Goal: Information Seeking & Learning: Learn about a topic

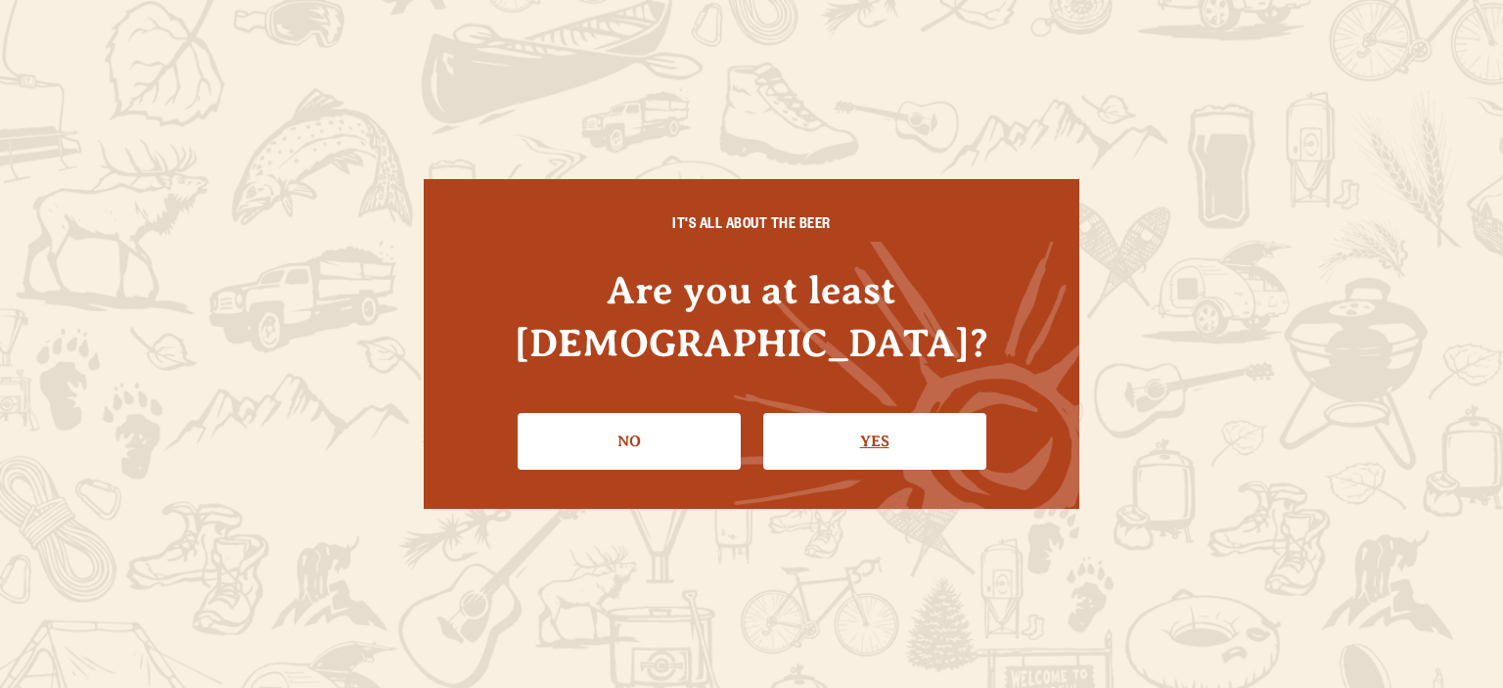
click at [921, 413] on link "Yes" at bounding box center [874, 441] width 223 height 57
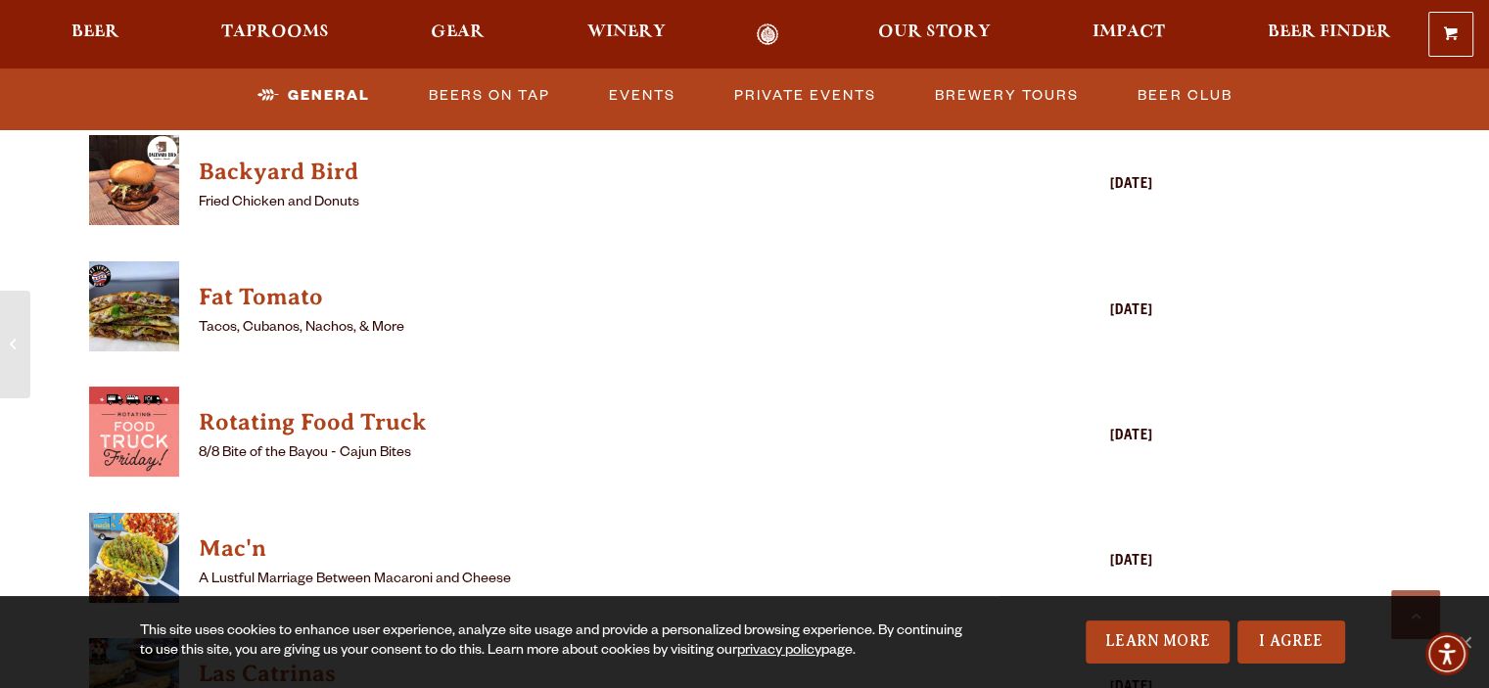
scroll to position [2316, 0]
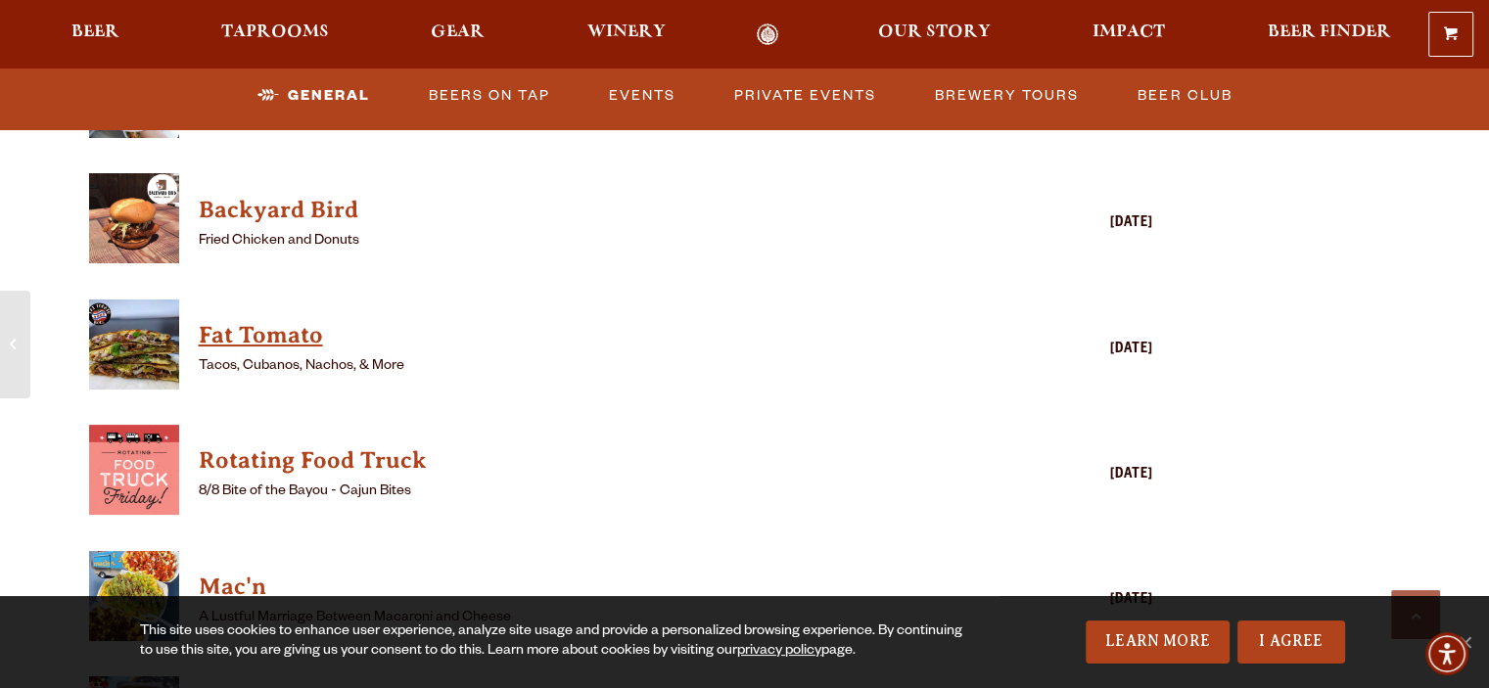
click at [284, 320] on h4 "Fat Tomato" at bounding box center [593, 335] width 789 height 31
click at [616, 96] on link "Events" at bounding box center [642, 95] width 82 height 45
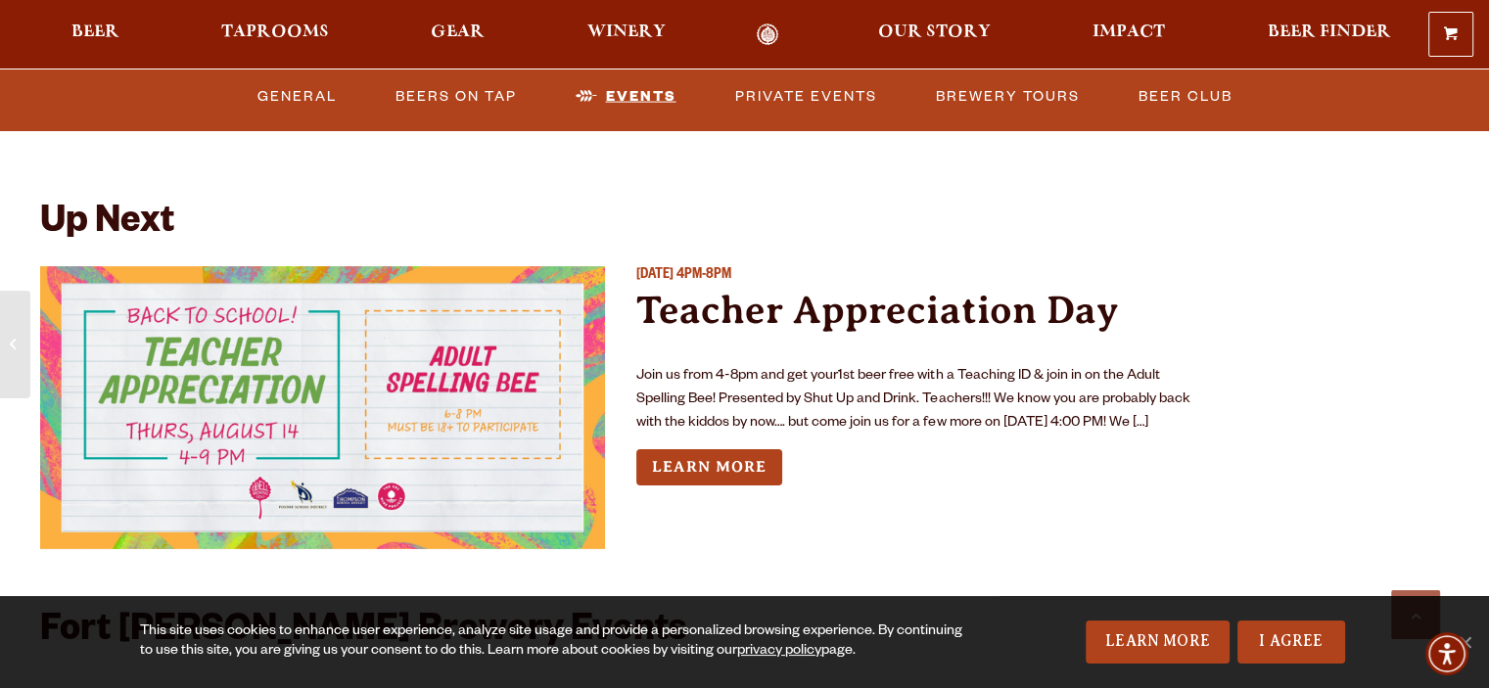
scroll to position [4349, 0]
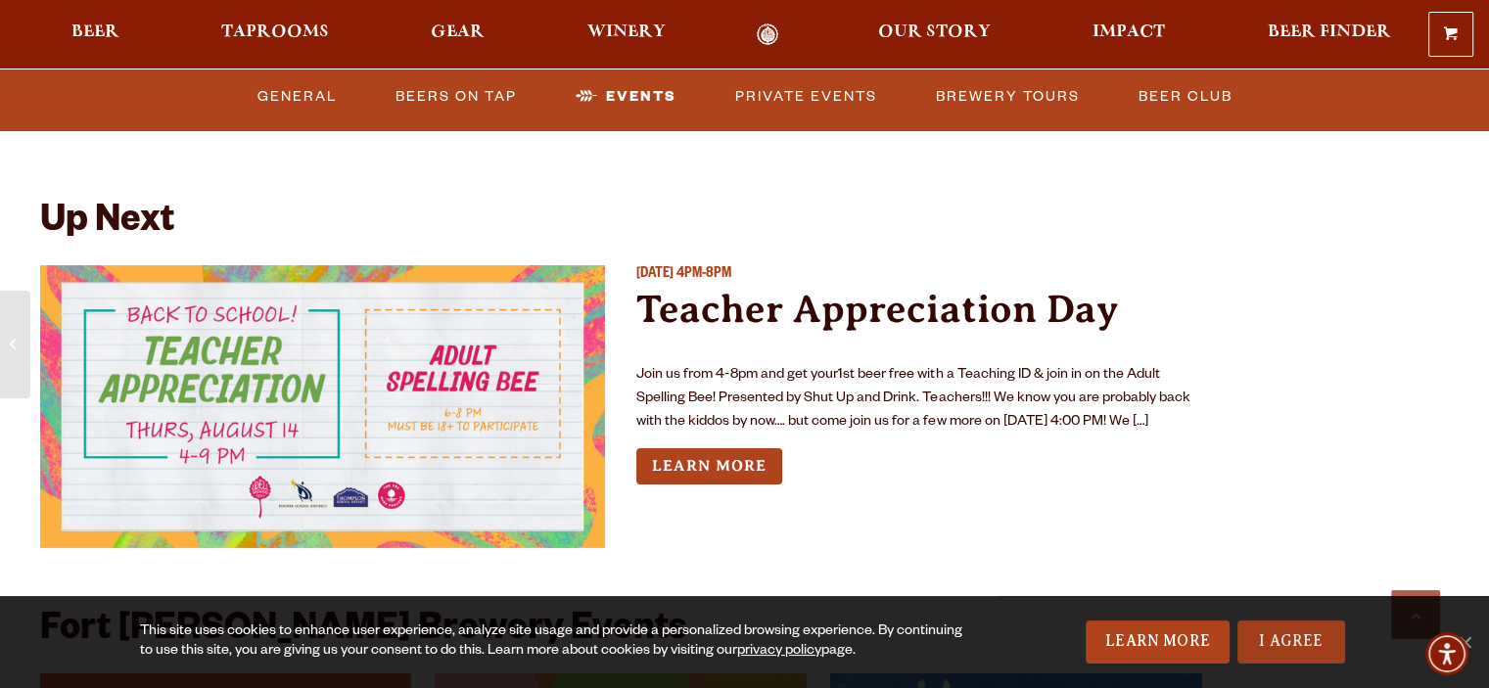
click at [1278, 645] on link "I Agree" at bounding box center [1291, 642] width 108 height 43
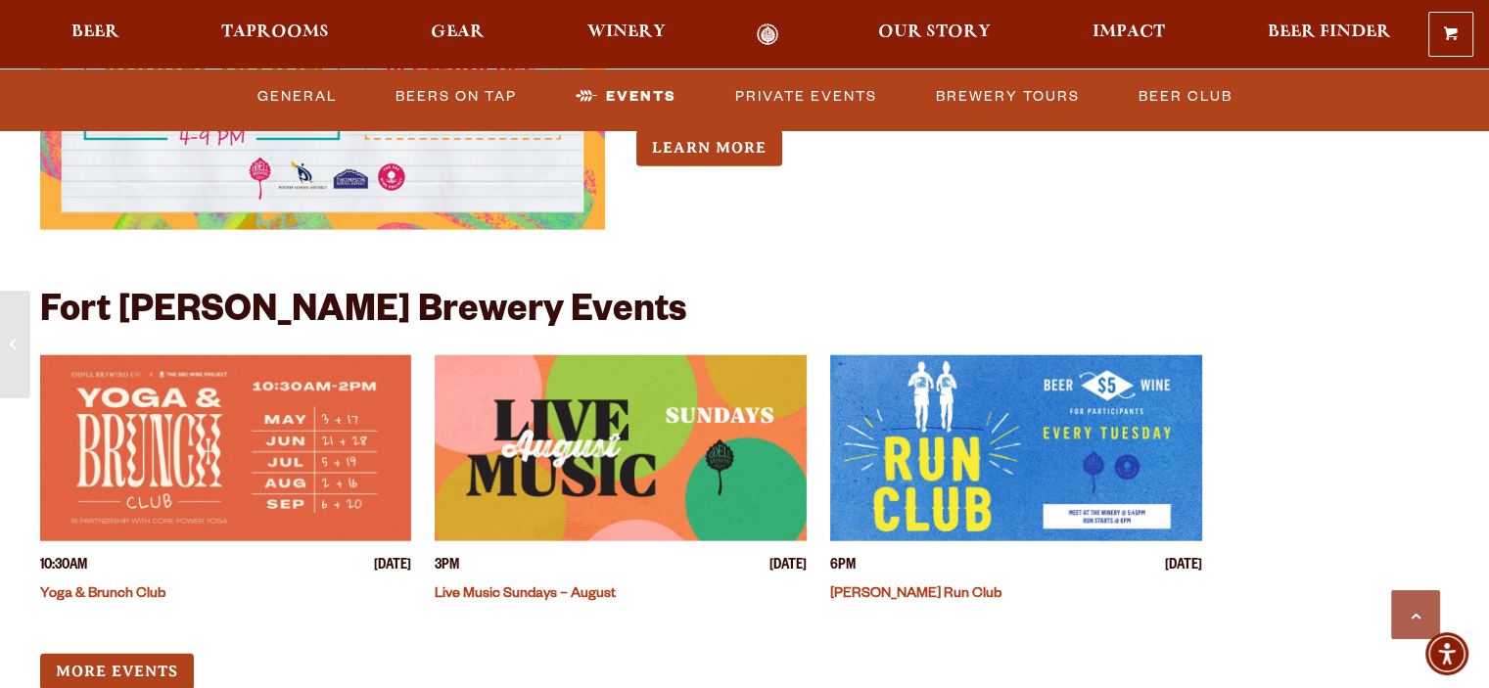
scroll to position [4752, 0]
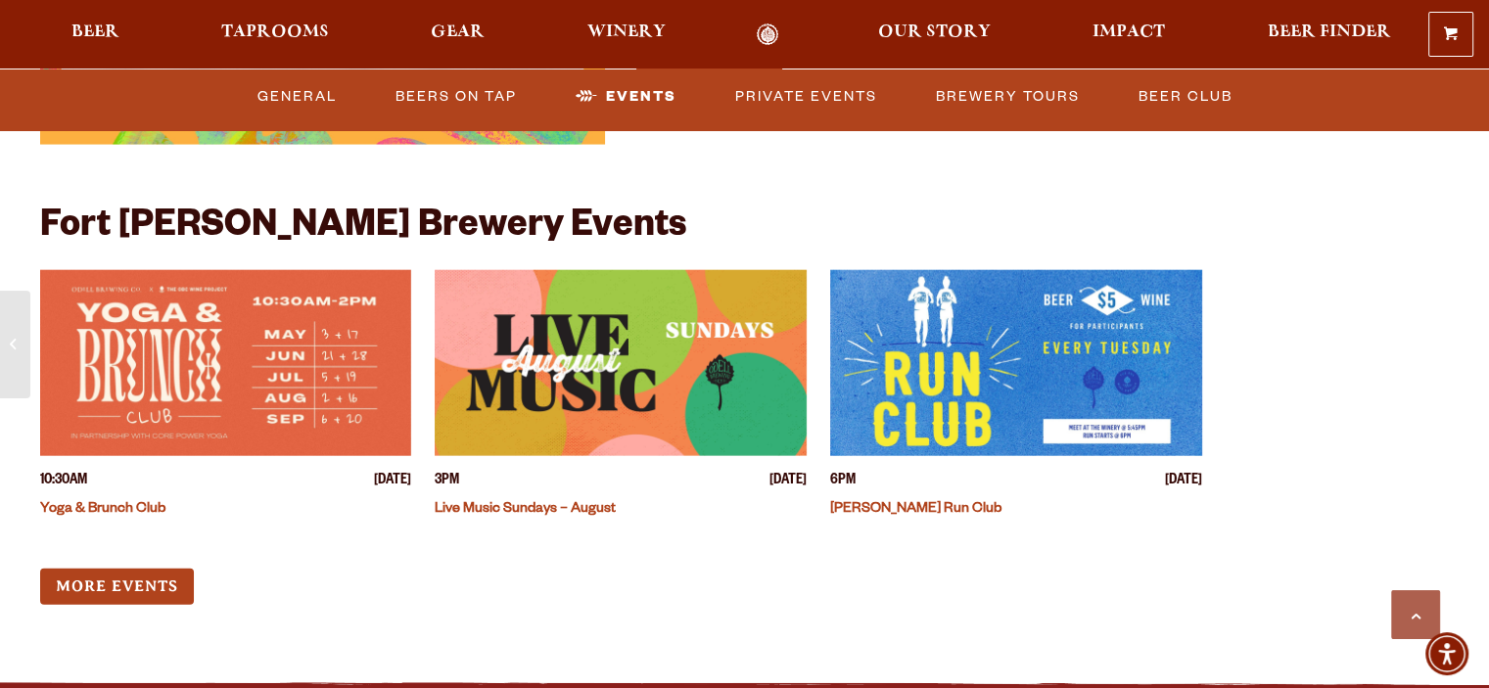
click at [987, 350] on img "View event details" at bounding box center [1016, 363] width 372 height 186
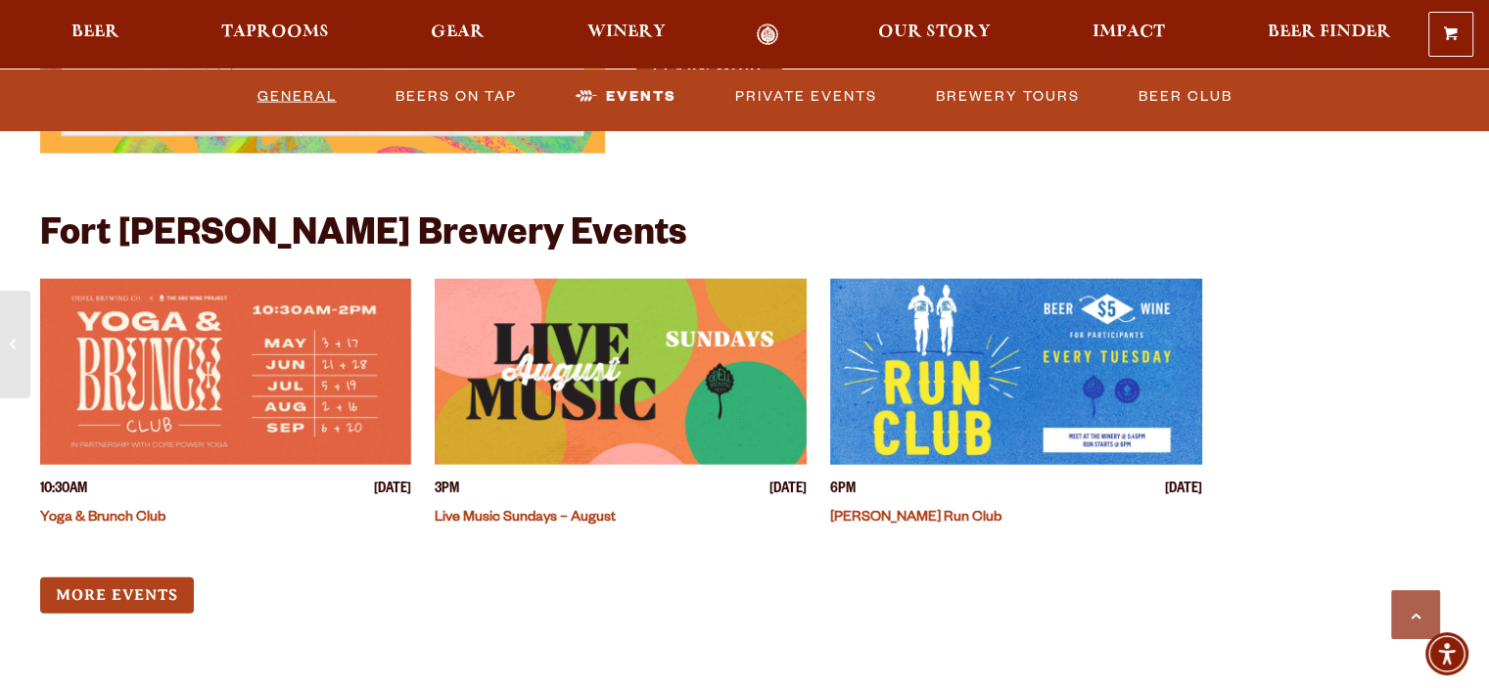
click at [300, 91] on link "General" at bounding box center [297, 95] width 95 height 45
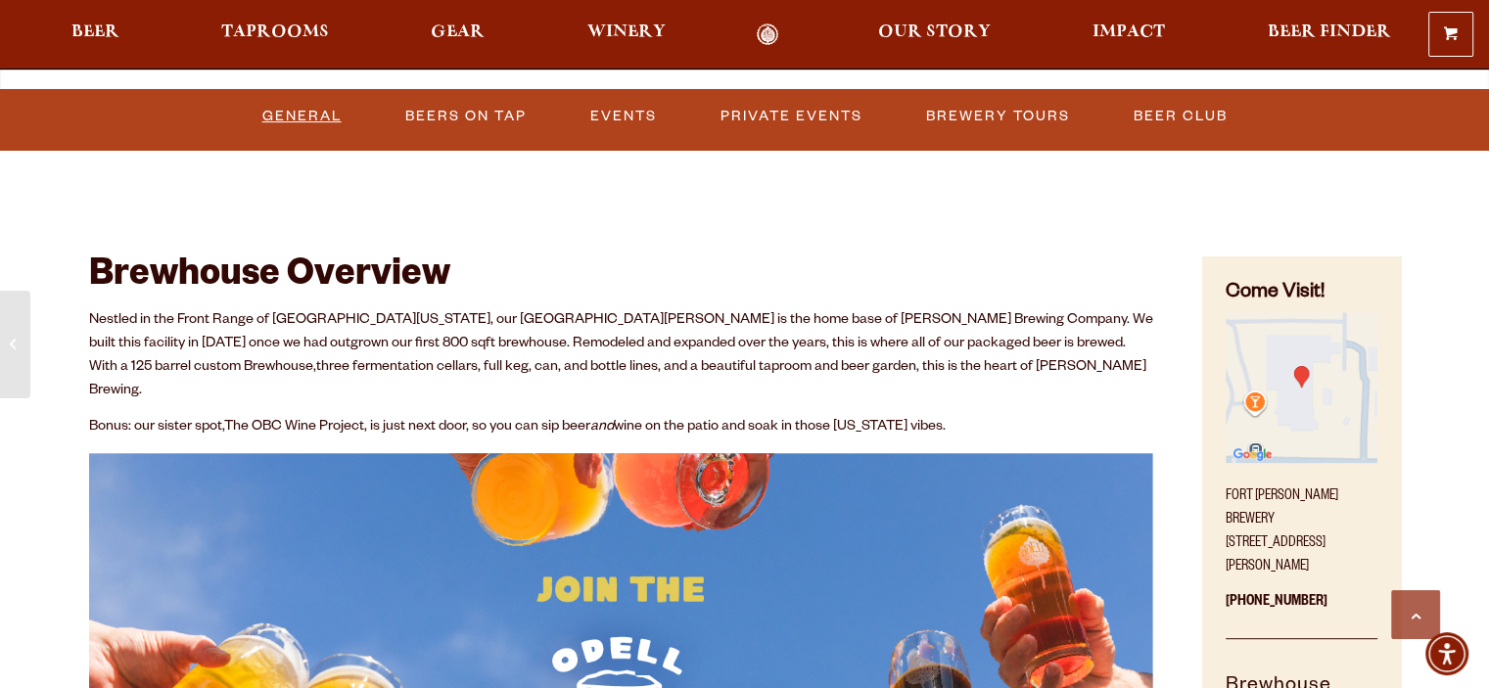
scroll to position [761, 0]
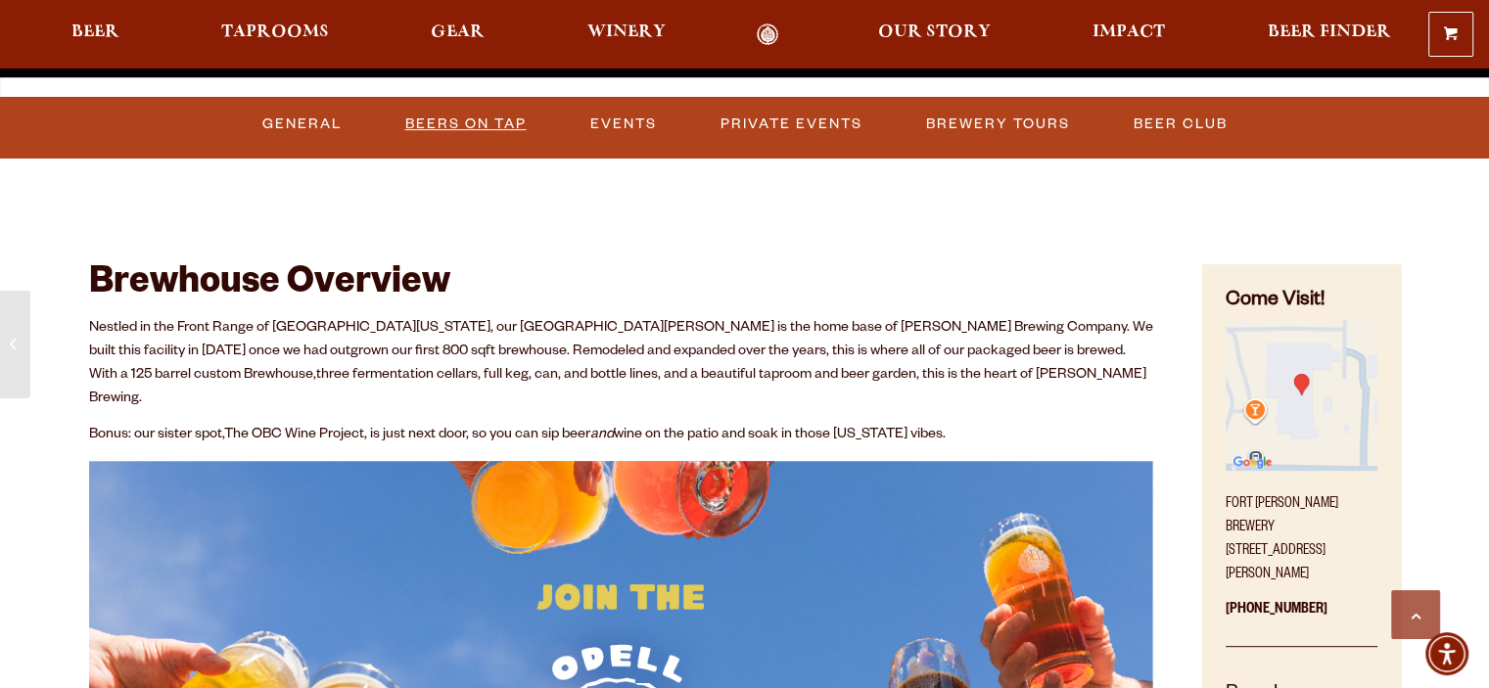
click at [450, 118] on link "Beers on Tap" at bounding box center [465, 124] width 137 height 45
click at [521, 114] on link "Beers on Tap" at bounding box center [473, 124] width 172 height 45
click at [476, 116] on link "Beers on Tap" at bounding box center [473, 124] width 172 height 45
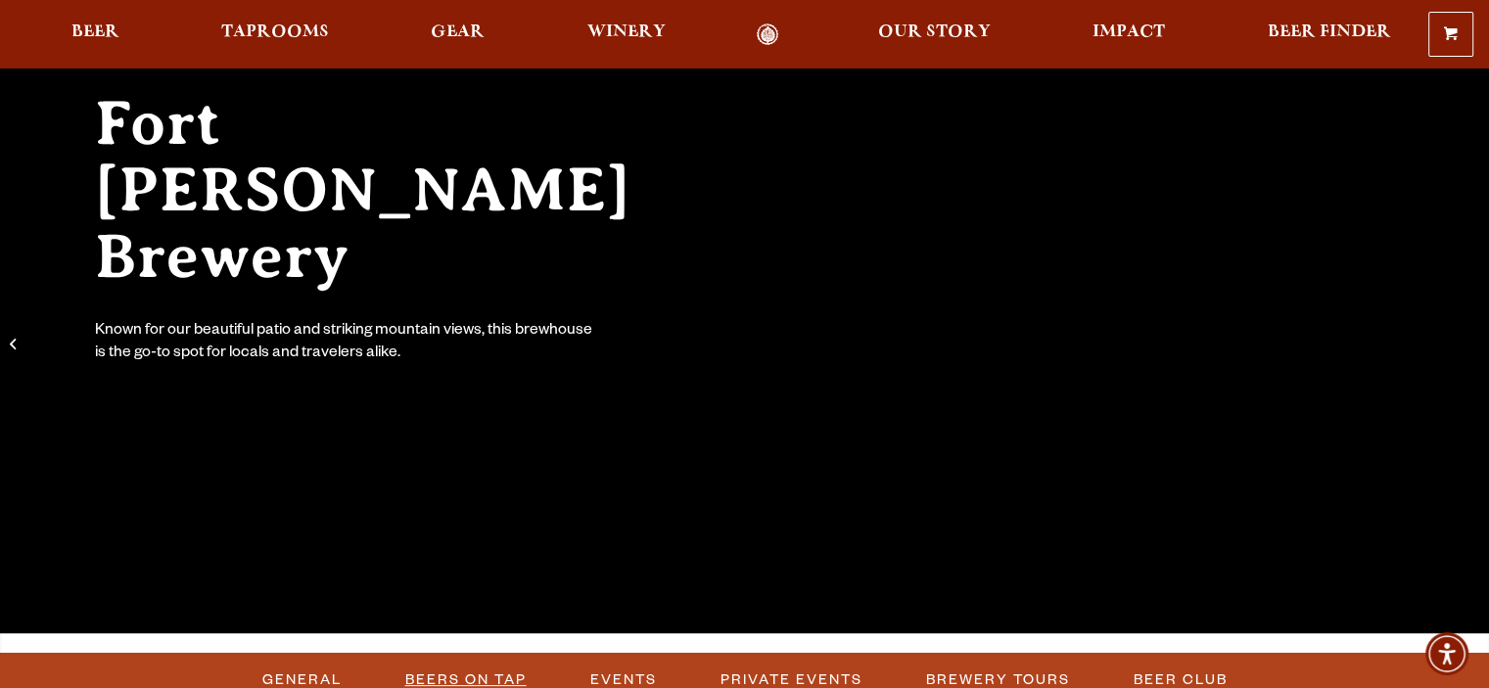
scroll to position [207, 0]
